Goal: Task Accomplishment & Management: Manage account settings

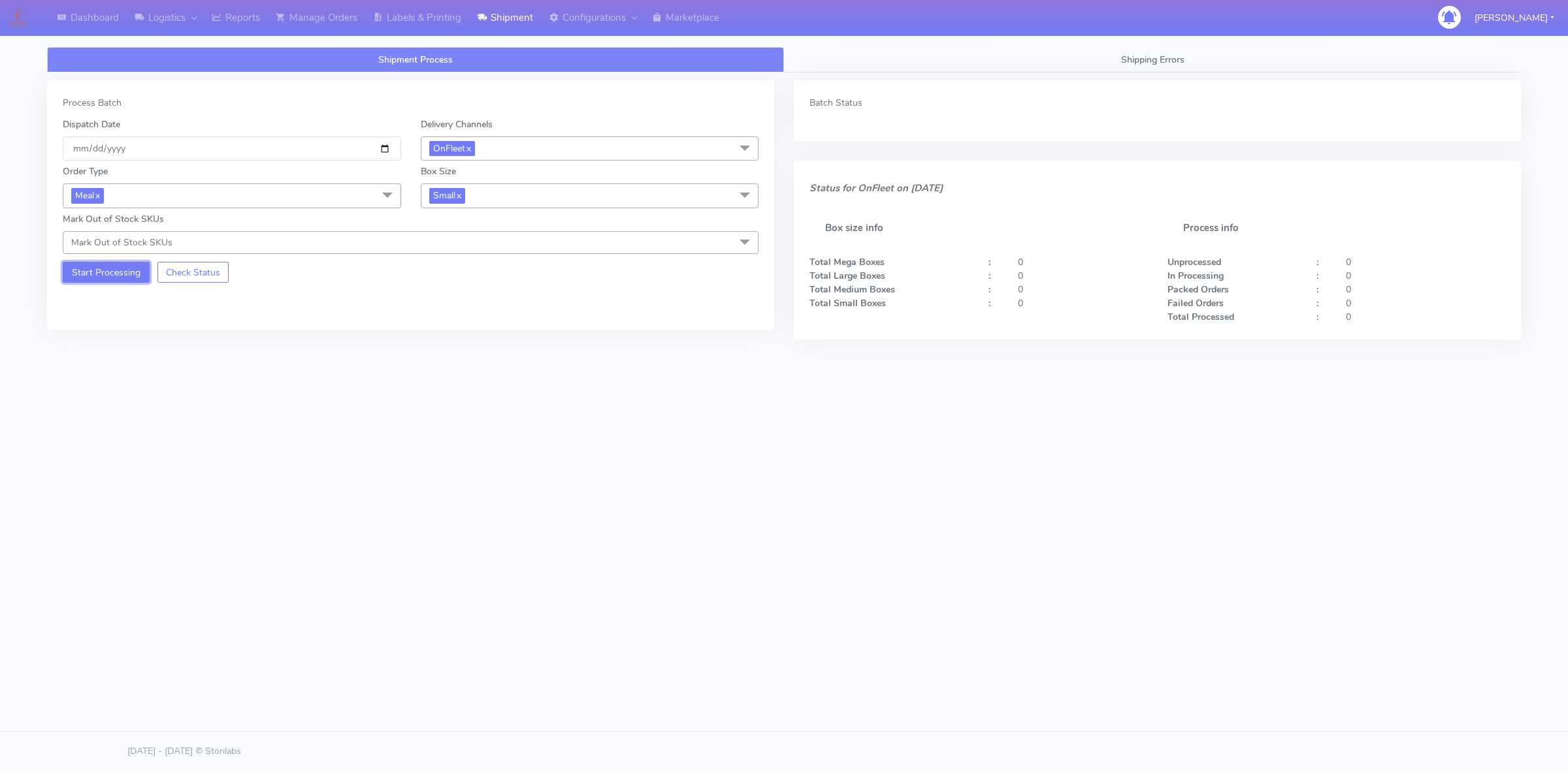
click at [116, 273] on button "Start Processing" at bounding box center [106, 272] width 87 height 21
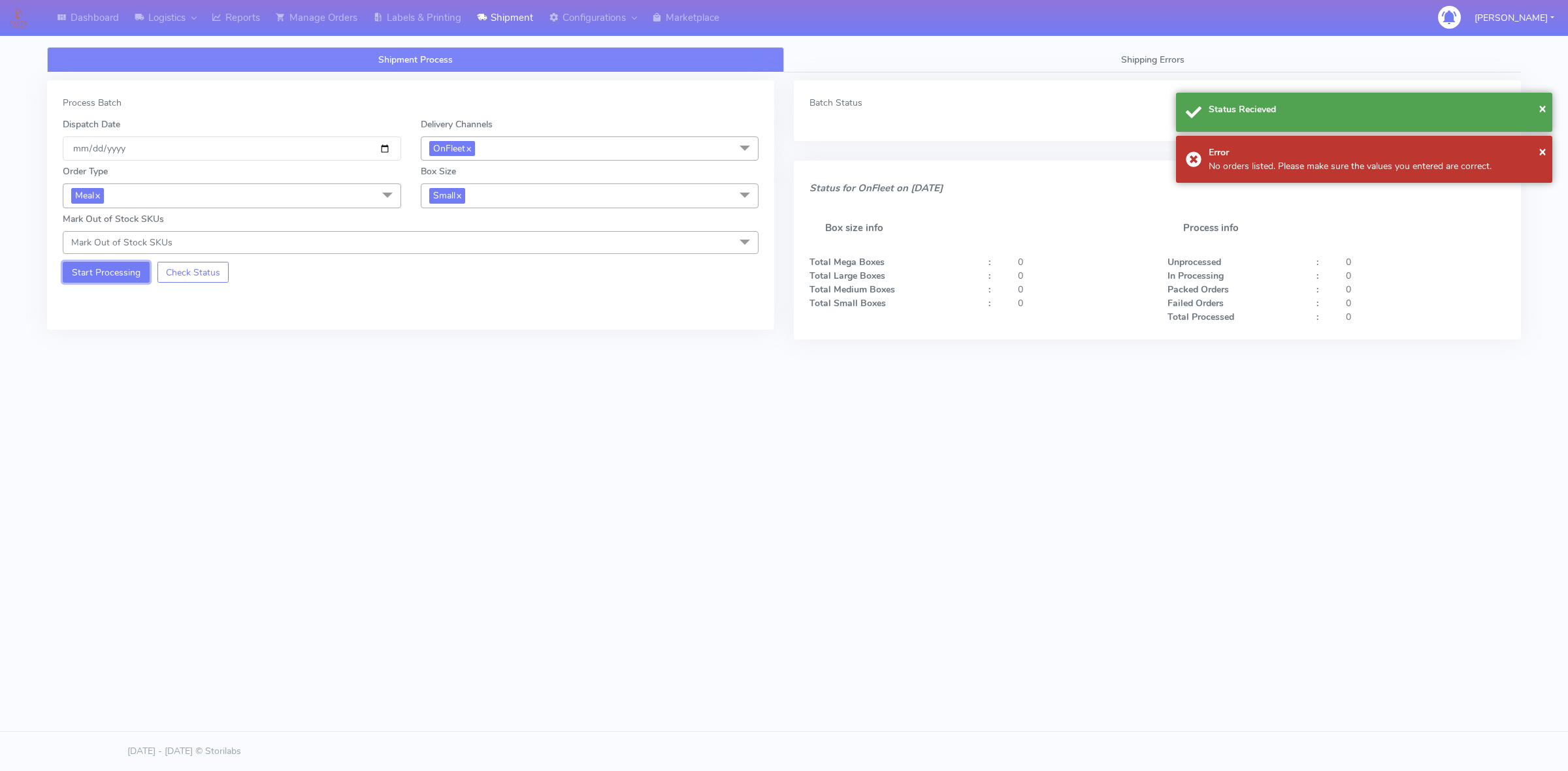
click at [86, 274] on button "Start Processing" at bounding box center [106, 272] width 87 height 21
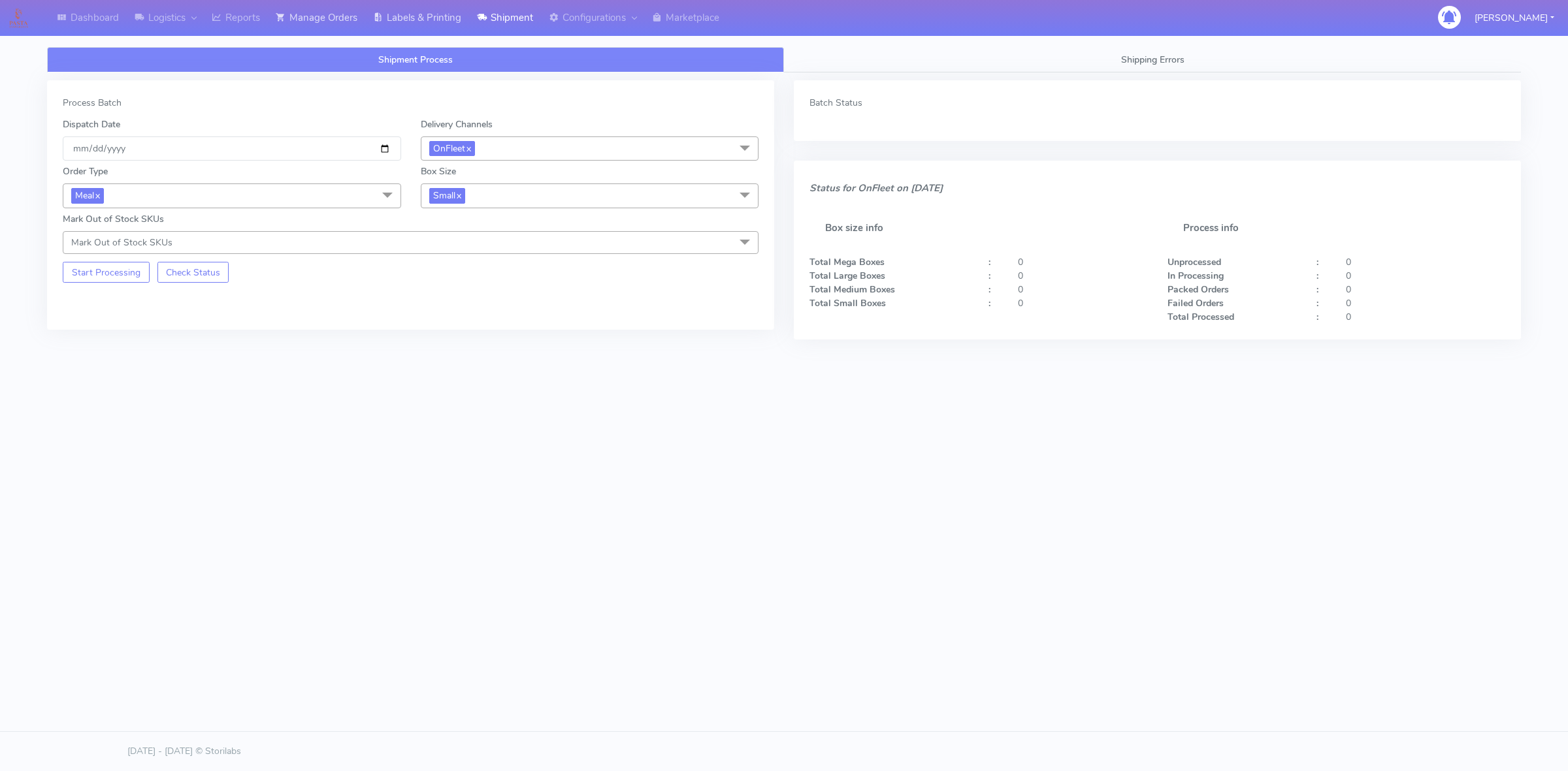
click at [437, 21] on link "Labels & Printing" at bounding box center [417, 18] width 104 height 36
click at [313, 13] on link "Manage Orders" at bounding box center [316, 18] width 97 height 36
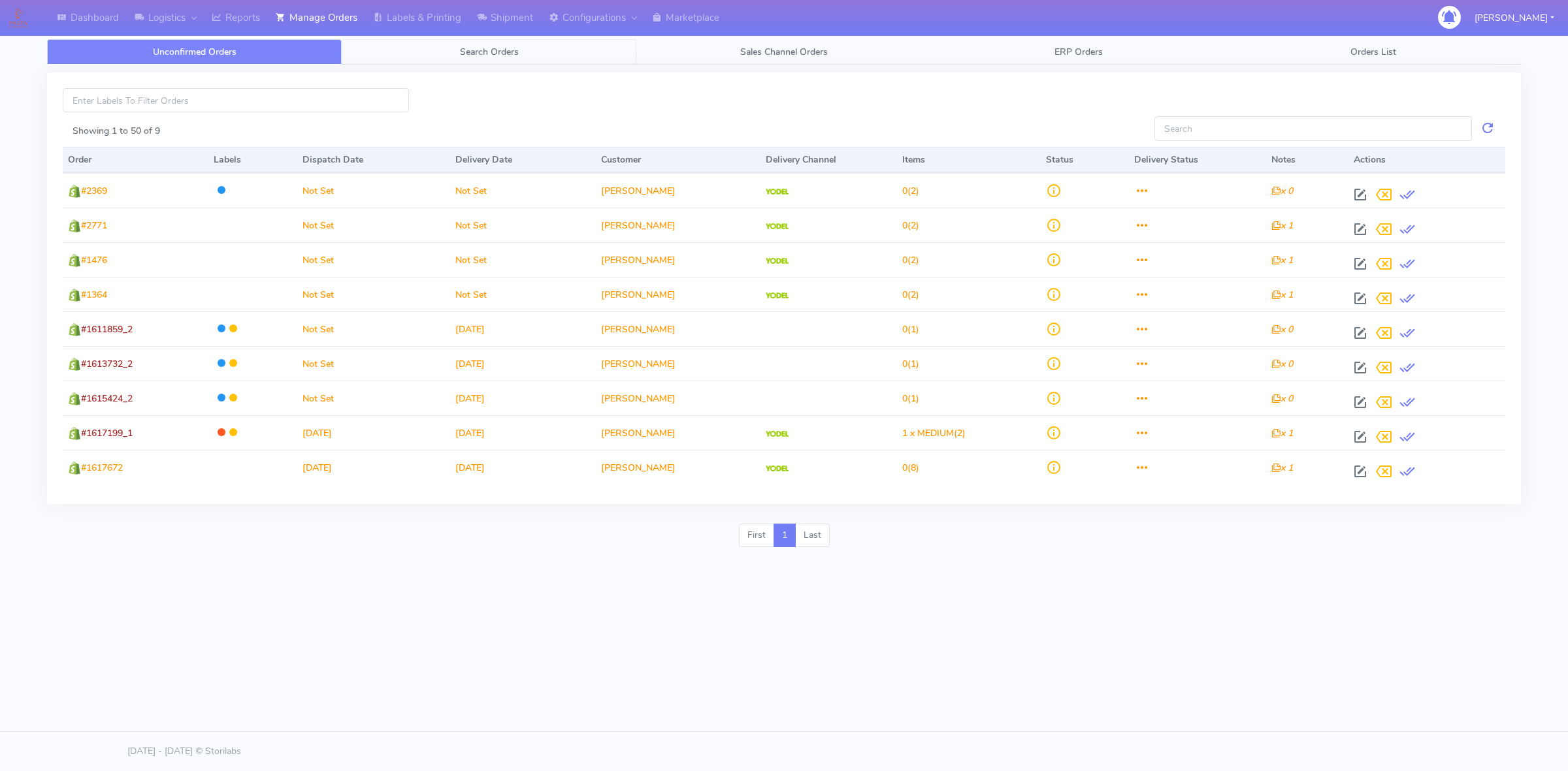
click at [478, 59] on link "Search Orders" at bounding box center [489, 52] width 295 height 25
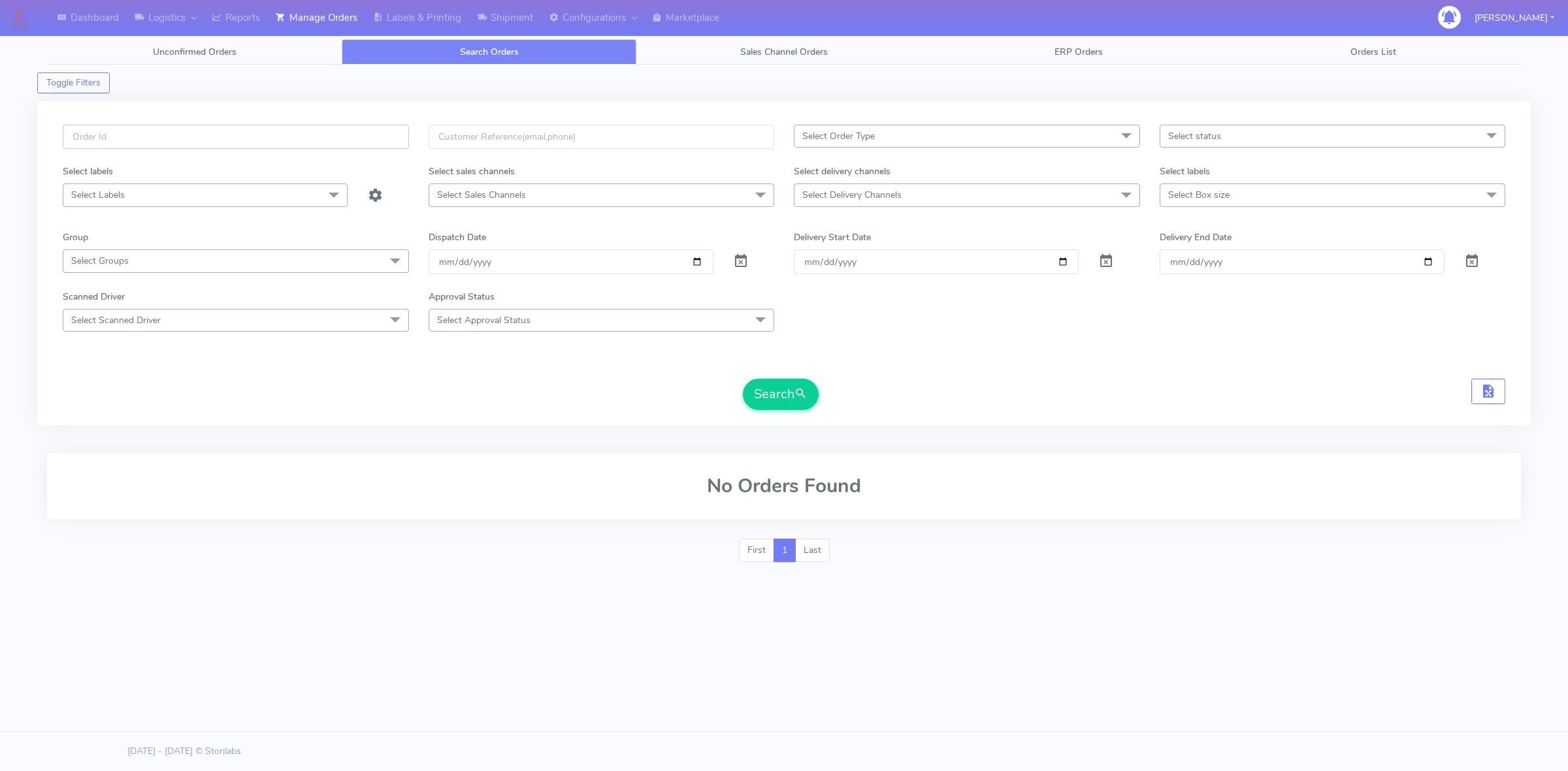
click at [275, 142] on input "text" at bounding box center [236, 136] width 346 height 24
paste input "#1618423"
type input "#1618423"
click at [738, 259] on span at bounding box center [741, 264] width 16 height 13
click at [785, 390] on button "Search" at bounding box center [781, 394] width 76 height 31
